Goal: Navigation & Orientation: Go to known website

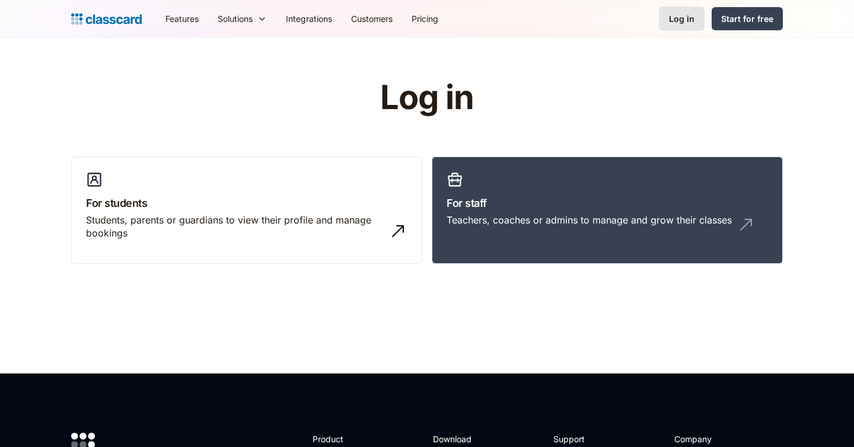
click at [696, 17] on link "Log in" at bounding box center [682, 19] width 46 height 24
click at [627, 213] on div "Teachers, coaches or admins to manage and grow their classes" at bounding box center [589, 219] width 285 height 13
